Goal: Information Seeking & Learning: Find specific fact

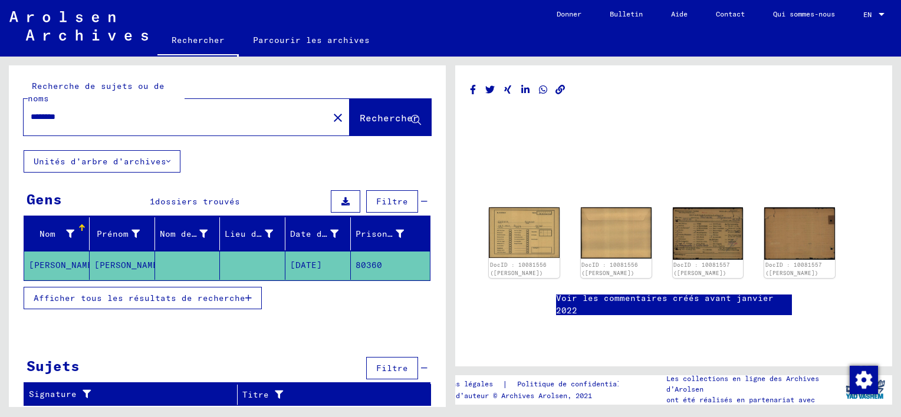
drag, startPoint x: 892, startPoint y: 158, endPoint x: 882, endPoint y: 190, distance: 33.2
click at [882, 190] on div "DocID : 10081556 ([PERSON_NAME]) DocID : 10081556 ([PERSON_NAME]) DocID : 10081…" at bounding box center [676, 232] width 450 height 351
click at [100, 115] on input "********" at bounding box center [176, 117] width 291 height 12
type input "*"
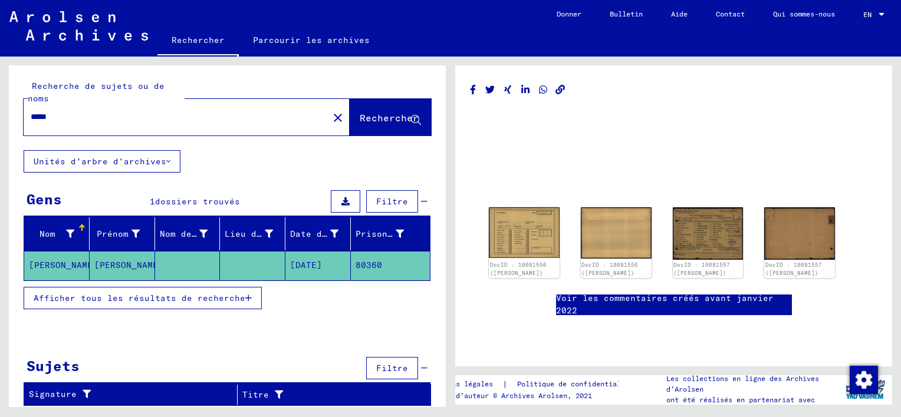
type input "*****"
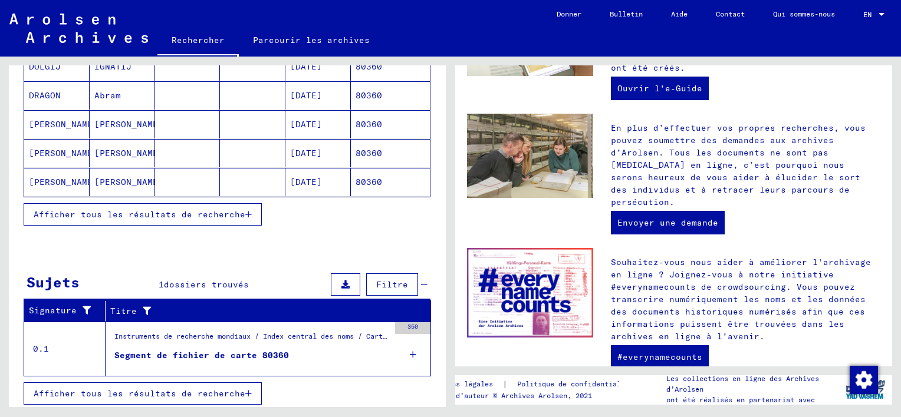
scroll to position [486, 0]
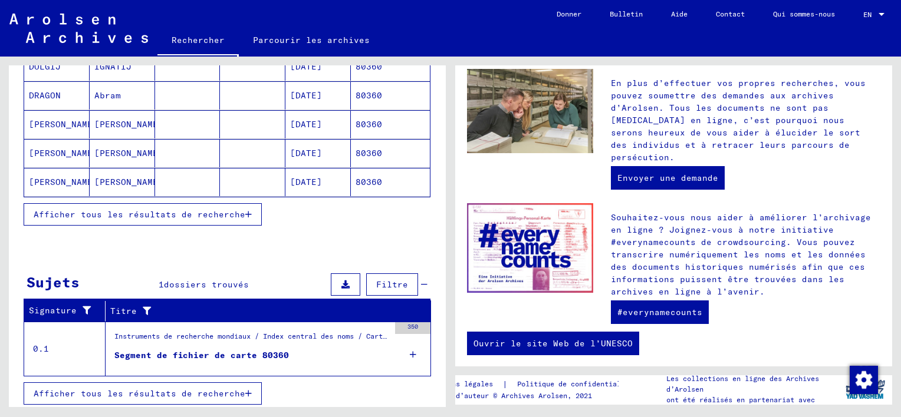
click at [97, 129] on mat-cell "[PERSON_NAME]" at bounding box center [122, 124] width 65 height 28
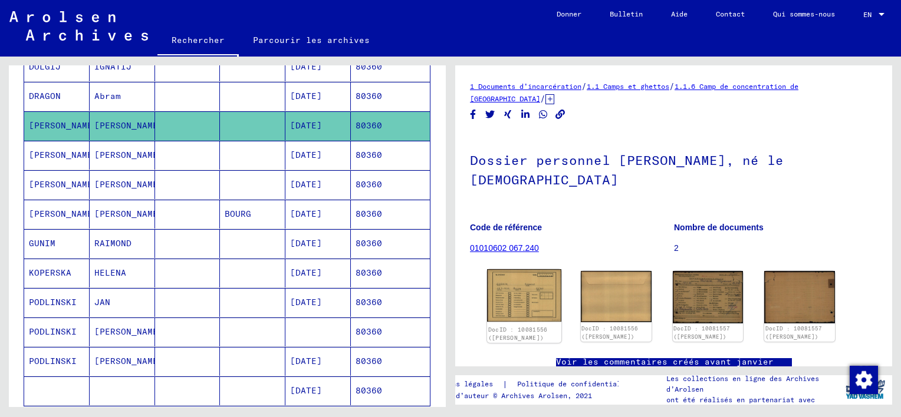
click at [533, 307] on img at bounding box center [524, 295] width 74 height 53
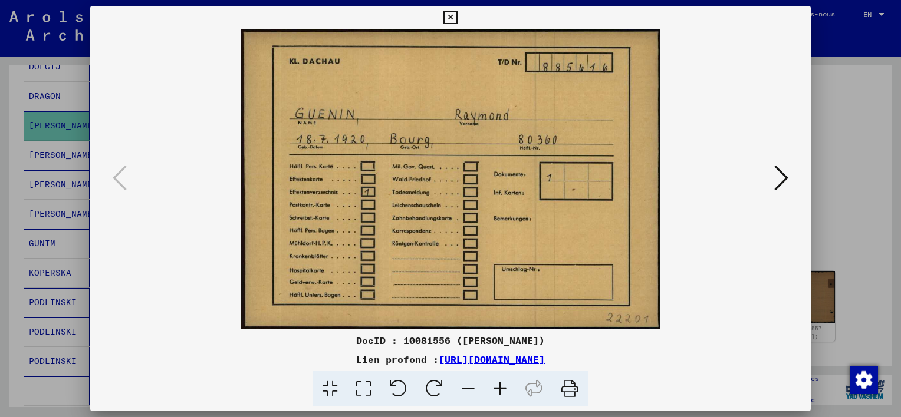
click at [773, 185] on button at bounding box center [780, 179] width 21 height 34
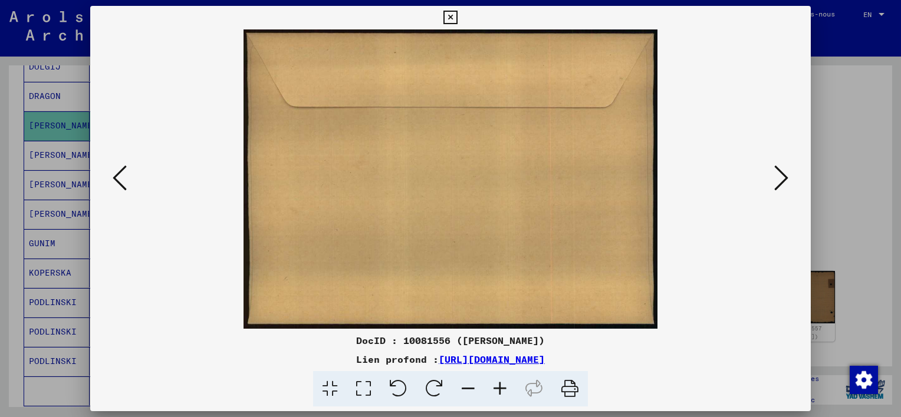
click at [773, 185] on button at bounding box center [780, 179] width 21 height 34
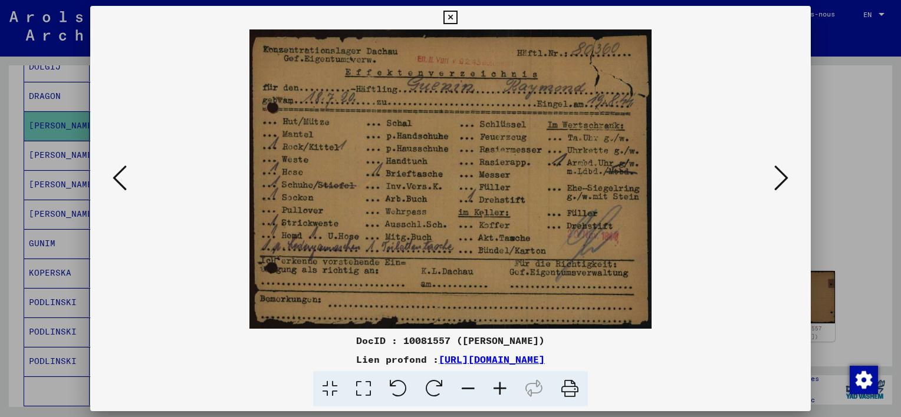
click at [773, 185] on button at bounding box center [780, 179] width 21 height 34
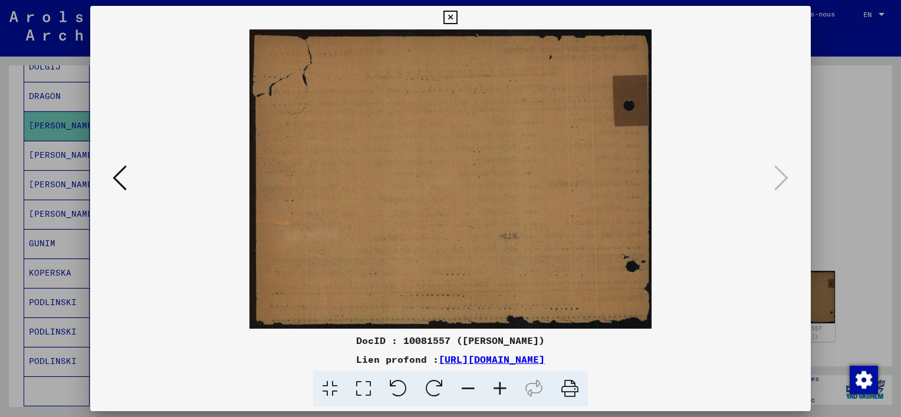
click at [538, 357] on link "[URL][DOMAIN_NAME]" at bounding box center [492, 360] width 106 height 12
